Goal: Task Accomplishment & Management: Manage account settings

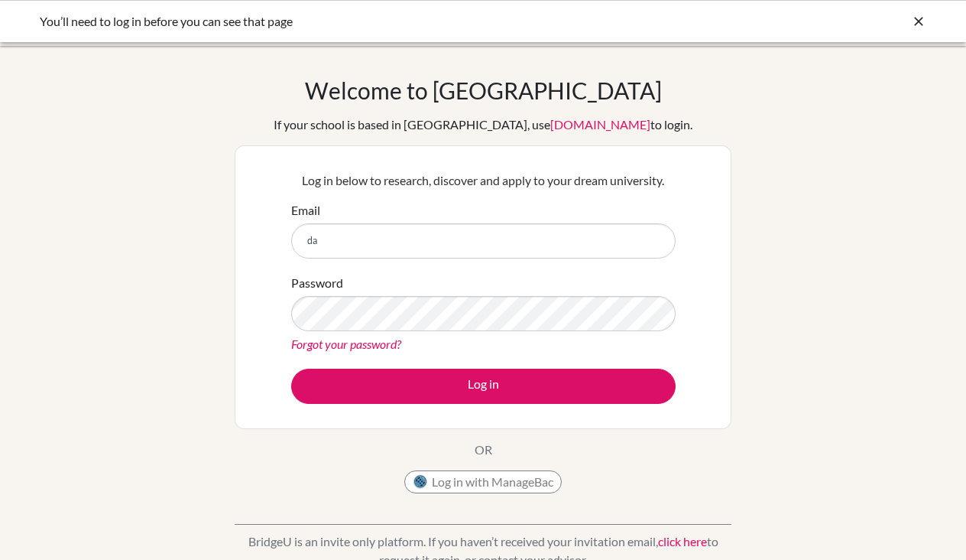
click at [651, 244] on input "da" at bounding box center [483, 240] width 385 height 35
click at [654, 242] on input "da" at bounding box center [483, 240] width 385 height 35
click at [453, 247] on input "da" at bounding box center [483, 240] width 385 height 35
type input "damainl@diabarsha.com"
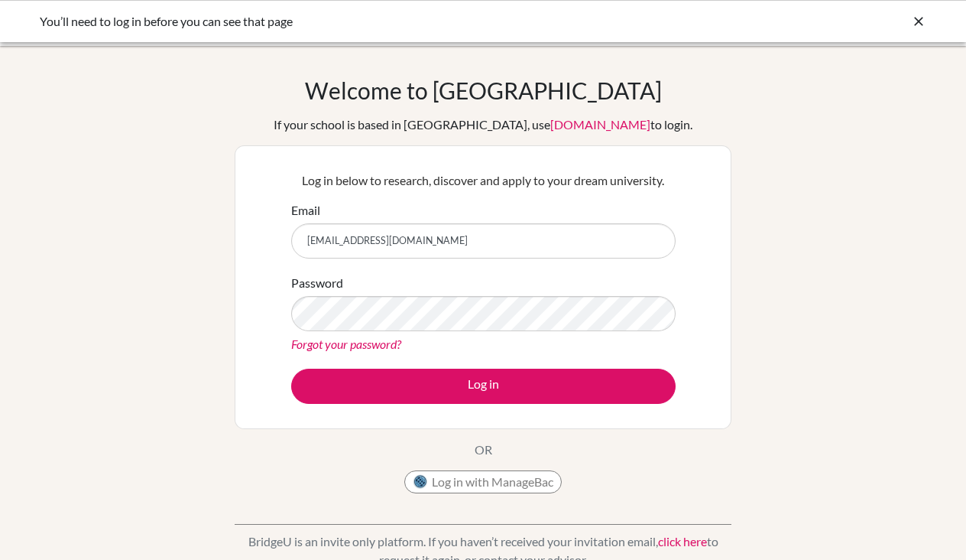
click at [466, 487] on button "Log in with ManageBac" at bounding box center [482, 481] width 157 height 23
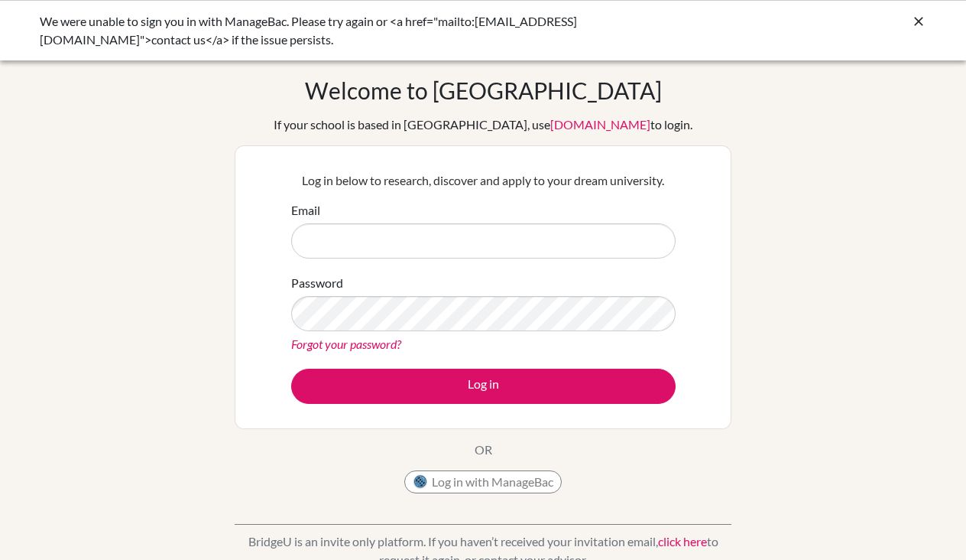
click at [918, 21] on icon at bounding box center [918, 21] width 15 height 15
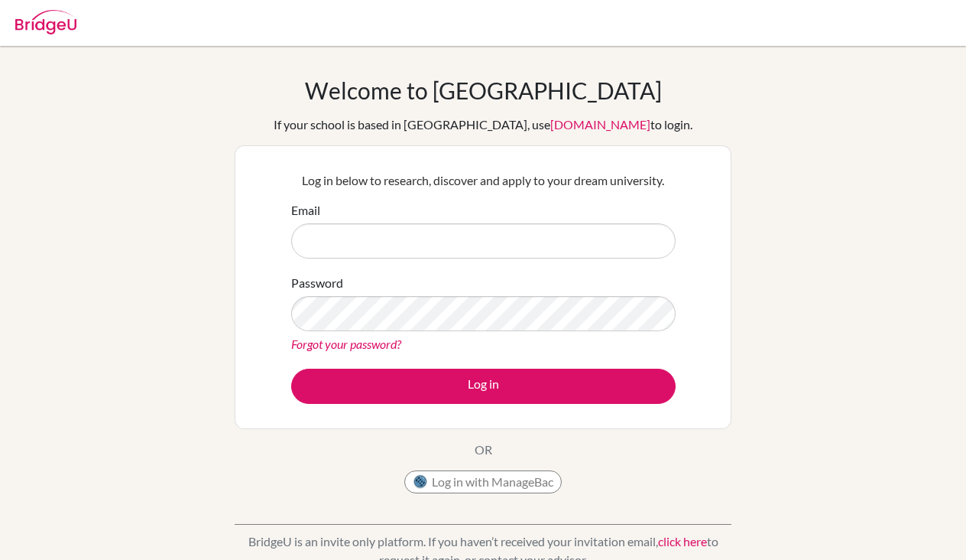
click at [365, 343] on link "Forgot your password?" at bounding box center [346, 343] width 110 height 15
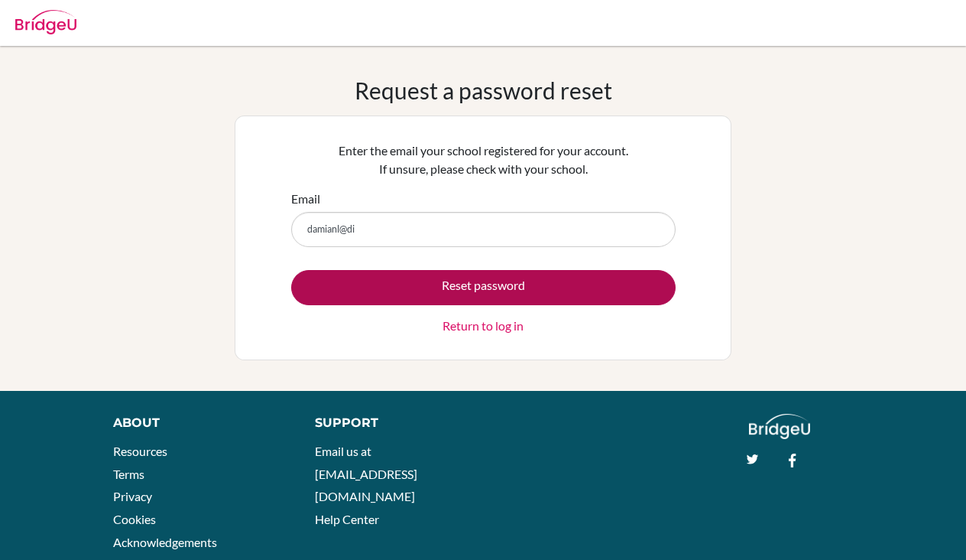
type input "damianl@dia"
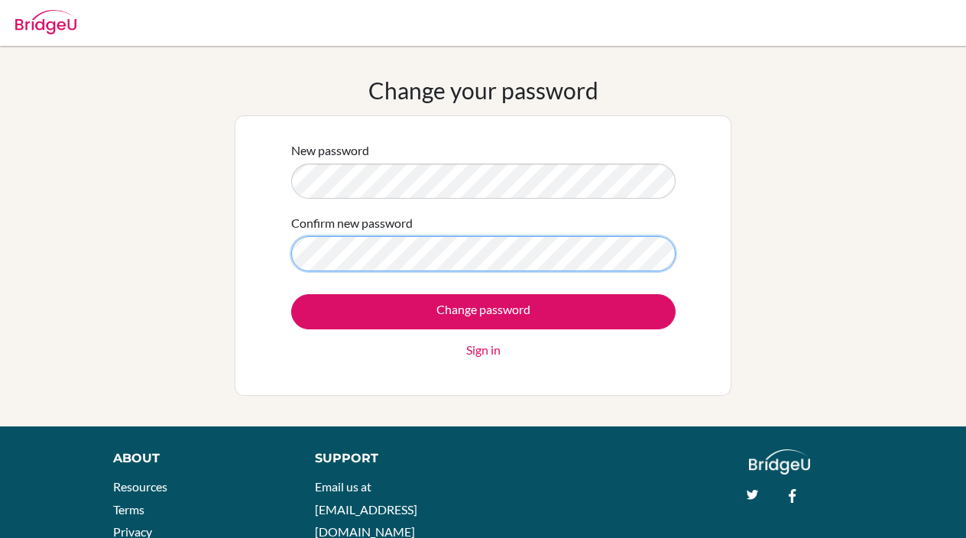
click at [483, 311] on input "Change password" at bounding box center [483, 311] width 385 height 35
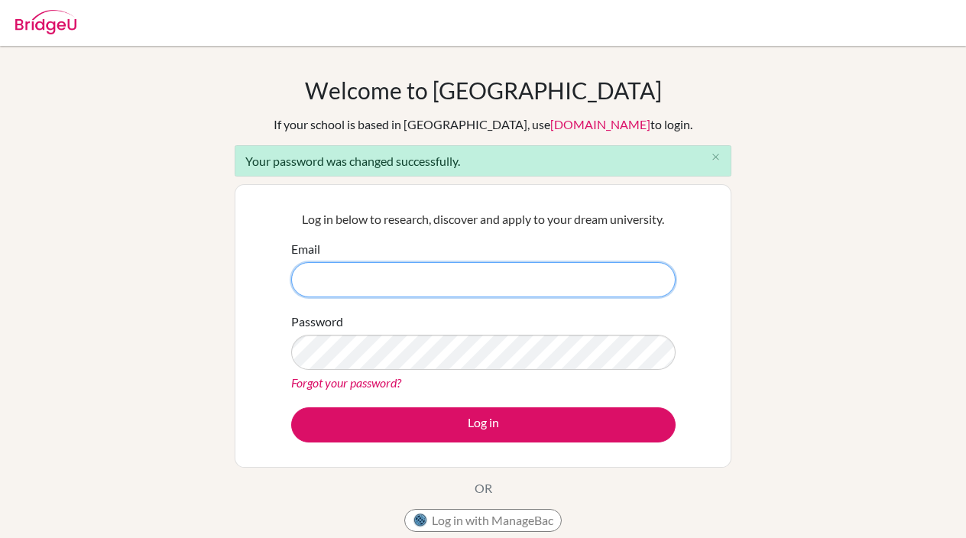
click at [386, 289] on input "Email" at bounding box center [483, 279] width 385 height 35
click at [424, 291] on input "qPVvn9ftJfHcTzEEx_tm" at bounding box center [483, 279] width 385 height 35
type input "q"
type input "damianl@diabarsha.com"
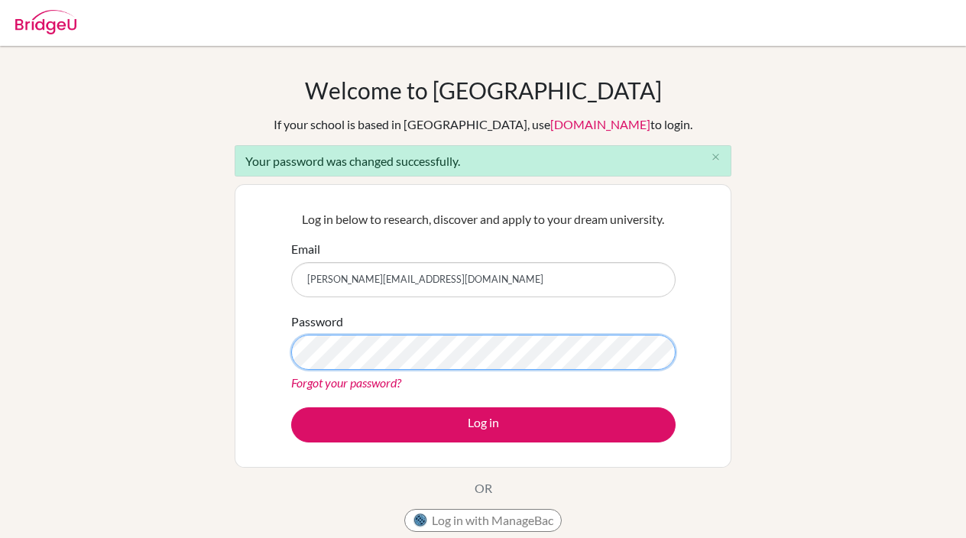
click at [483, 424] on button "Log in" at bounding box center [483, 425] width 385 height 35
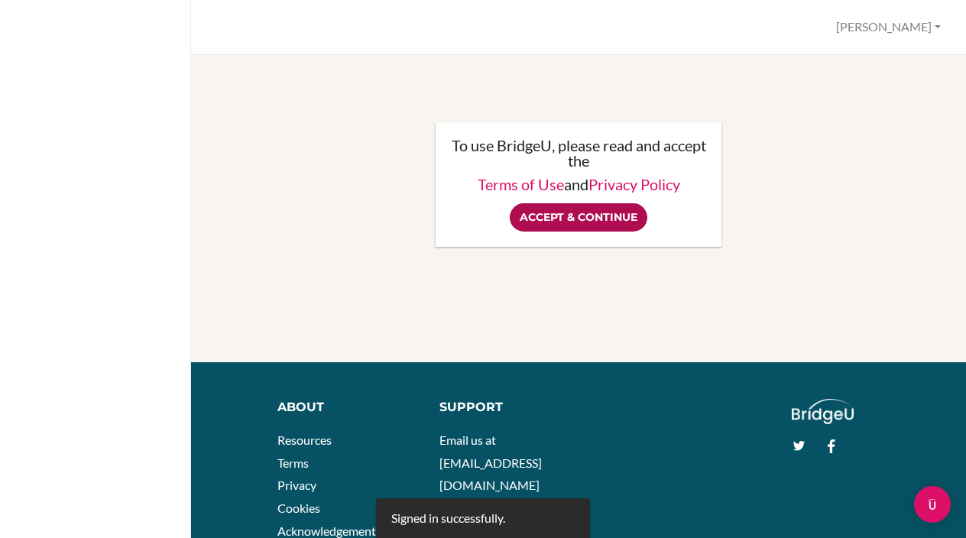
click at [573, 220] on input "Accept & Continue" at bounding box center [579, 217] width 138 height 28
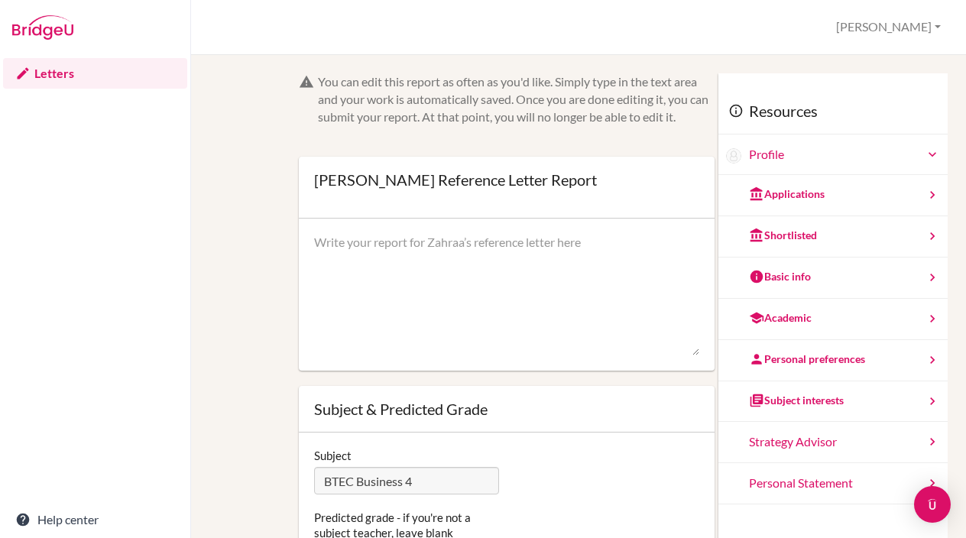
click at [51, 74] on link "Letters" at bounding box center [95, 73] width 184 height 31
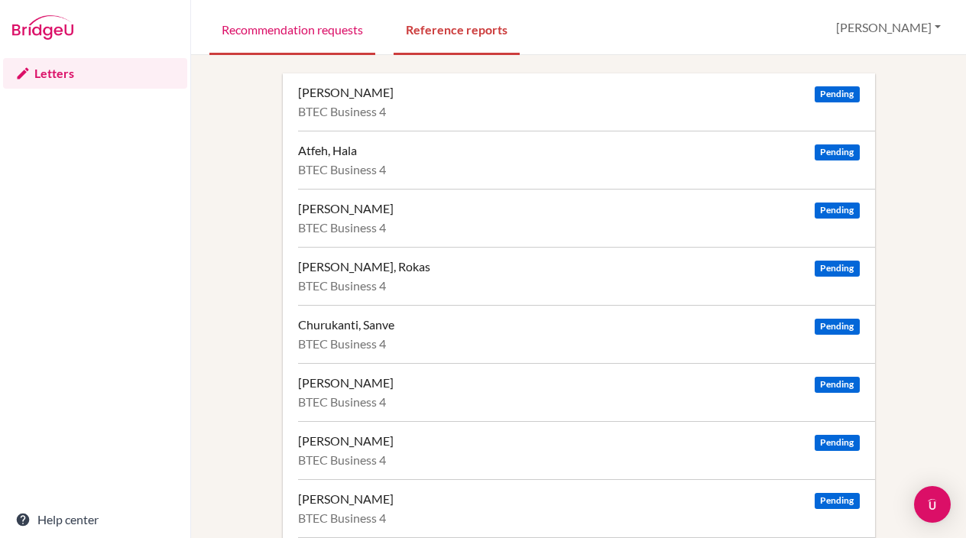
click at [300, 36] on link "Recommendation requests" at bounding box center [292, 28] width 166 height 53
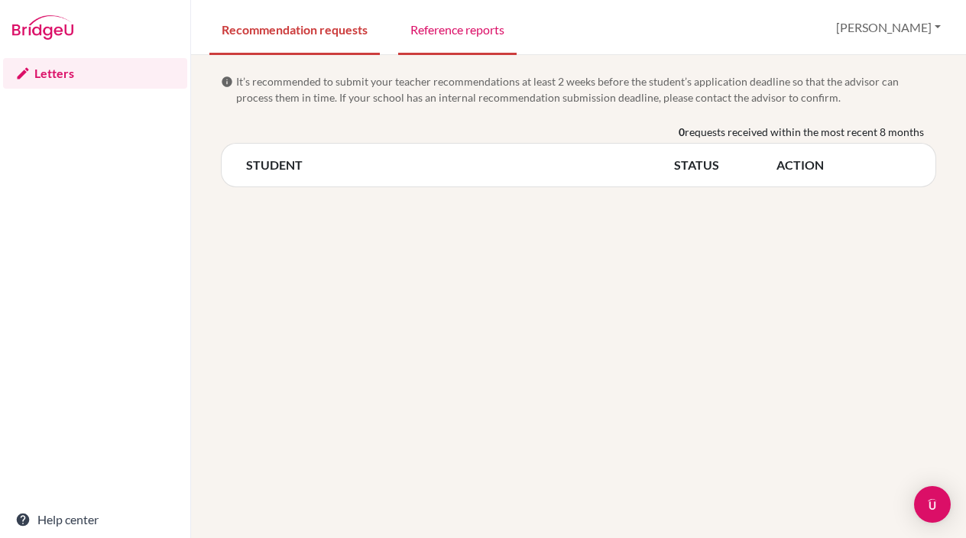
click at [464, 23] on link "Reference reports" at bounding box center [457, 28] width 119 height 53
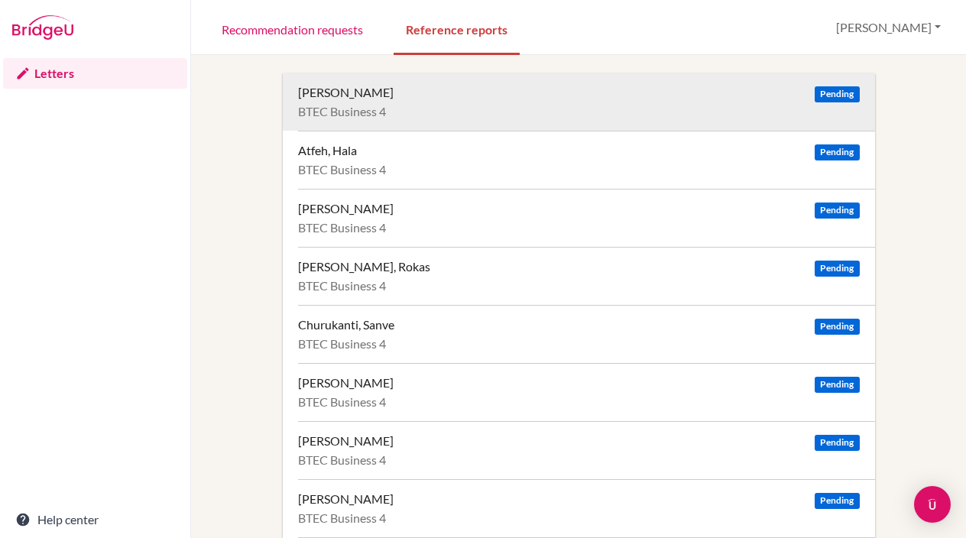
click at [781, 112] on div "BTEC Business 4" at bounding box center [579, 111] width 562 height 15
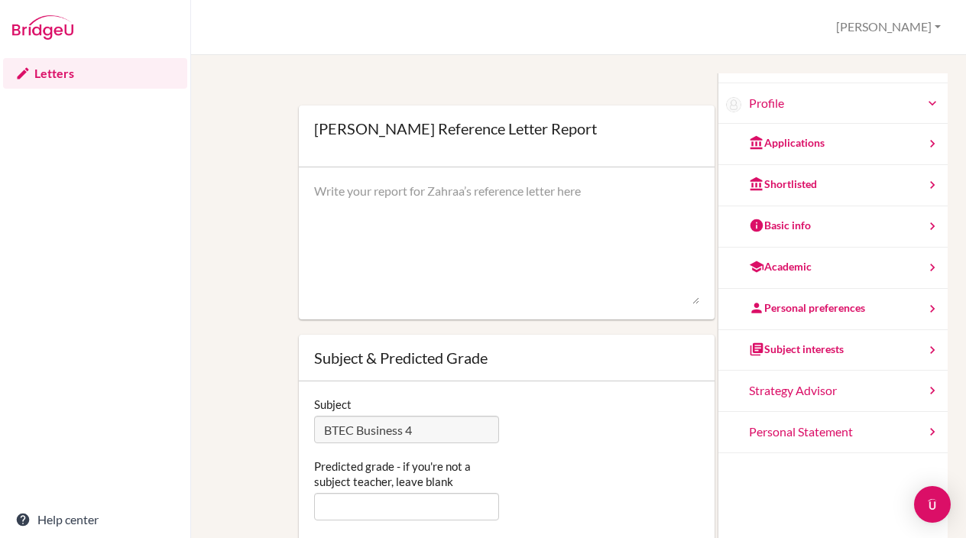
scroll to position [50, 0]
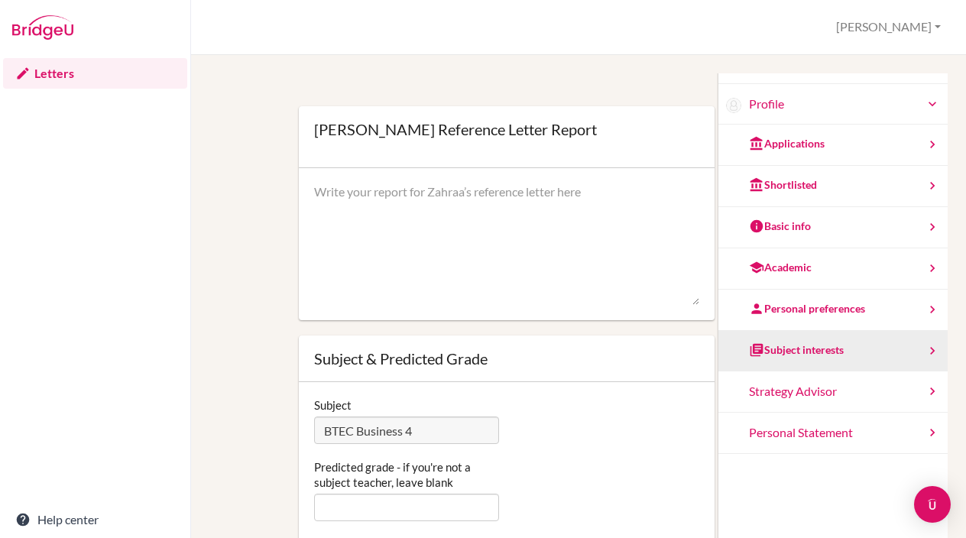
click at [908, 345] on div "Subject interests" at bounding box center [833, 351] width 229 height 41
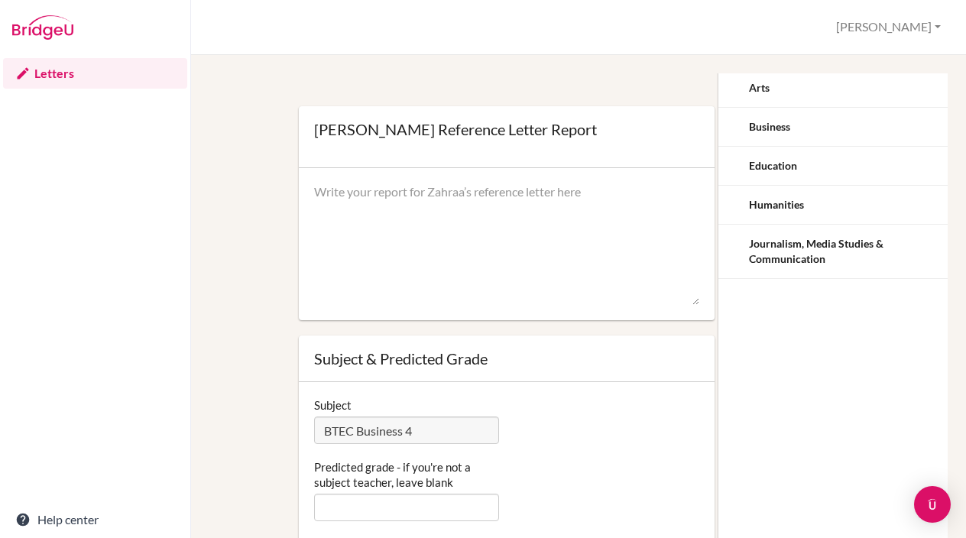
click at [576, 62] on div "You can edit this report as often as you'd like. Simply type in the text area a…" at bounding box center [578, 296] width 775 height 483
